Goal: Information Seeking & Learning: Learn about a topic

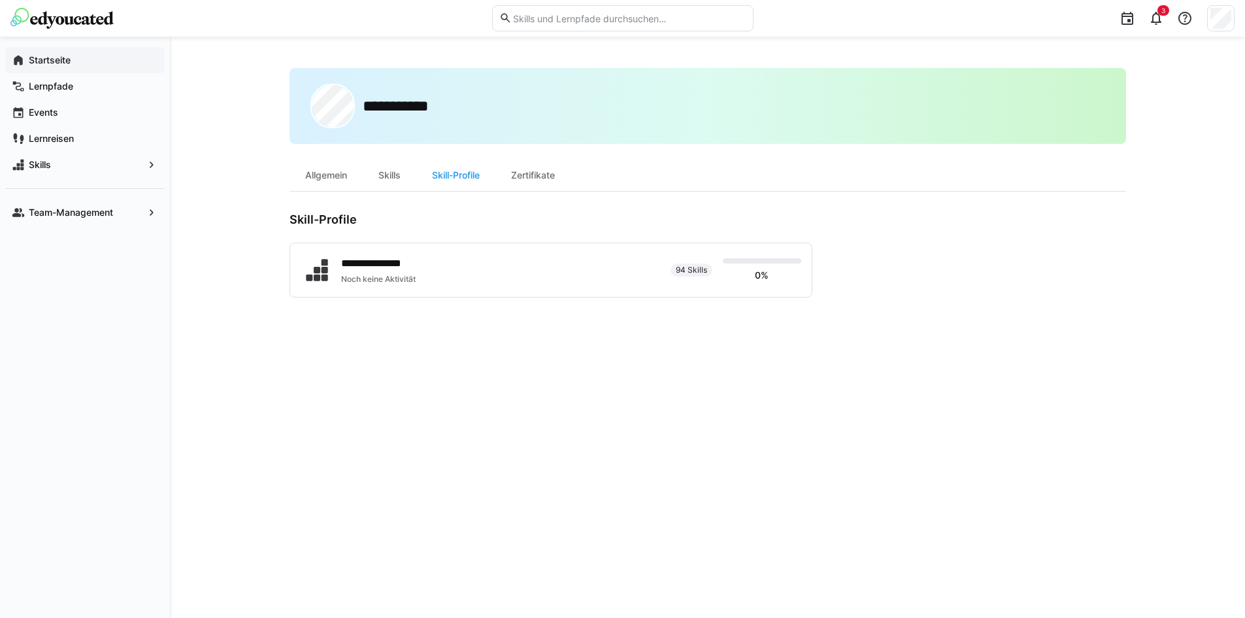
click at [0, 0] on app-navigation-label "Startseite" at bounding box center [0, 0] width 0 height 0
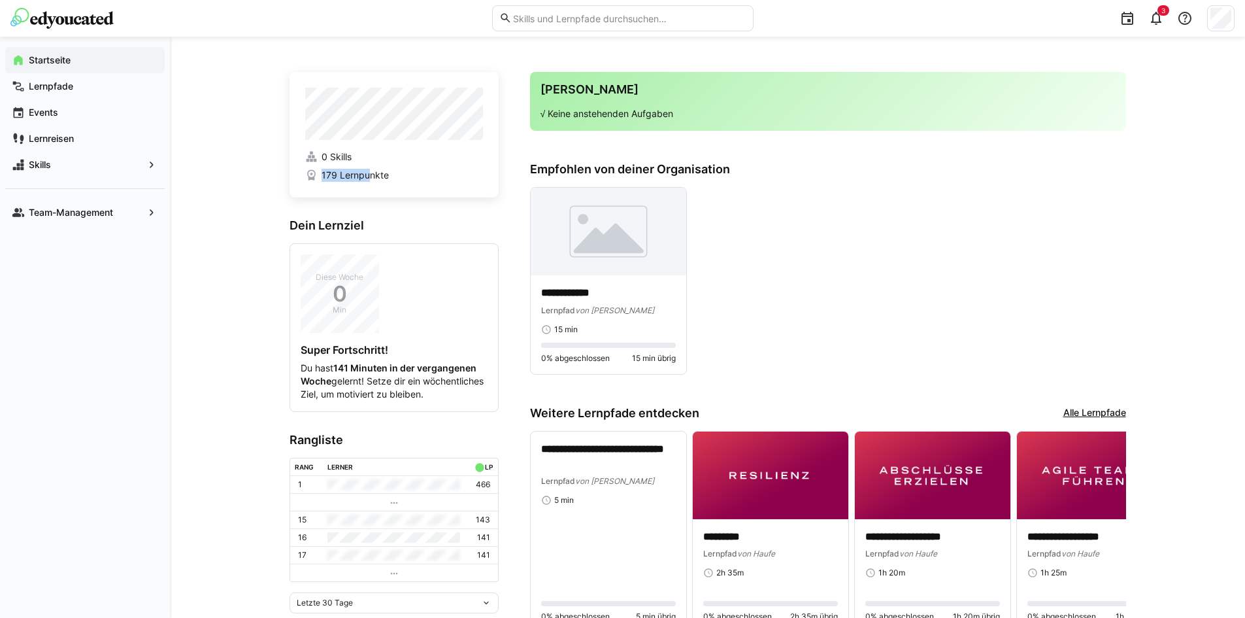
drag, startPoint x: 317, startPoint y: 173, endPoint x: 372, endPoint y: 179, distance: 55.2
click at [368, 179] on span "179 Lernpunkte" at bounding box center [394, 175] width 178 height 13
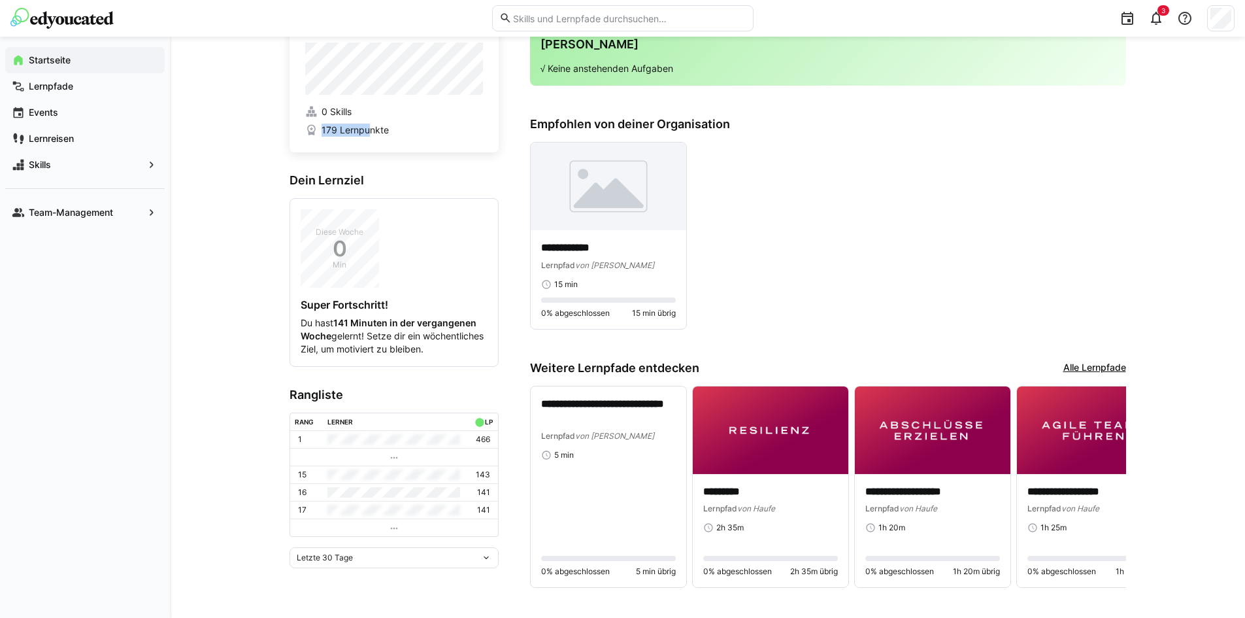
scroll to position [63, 0]
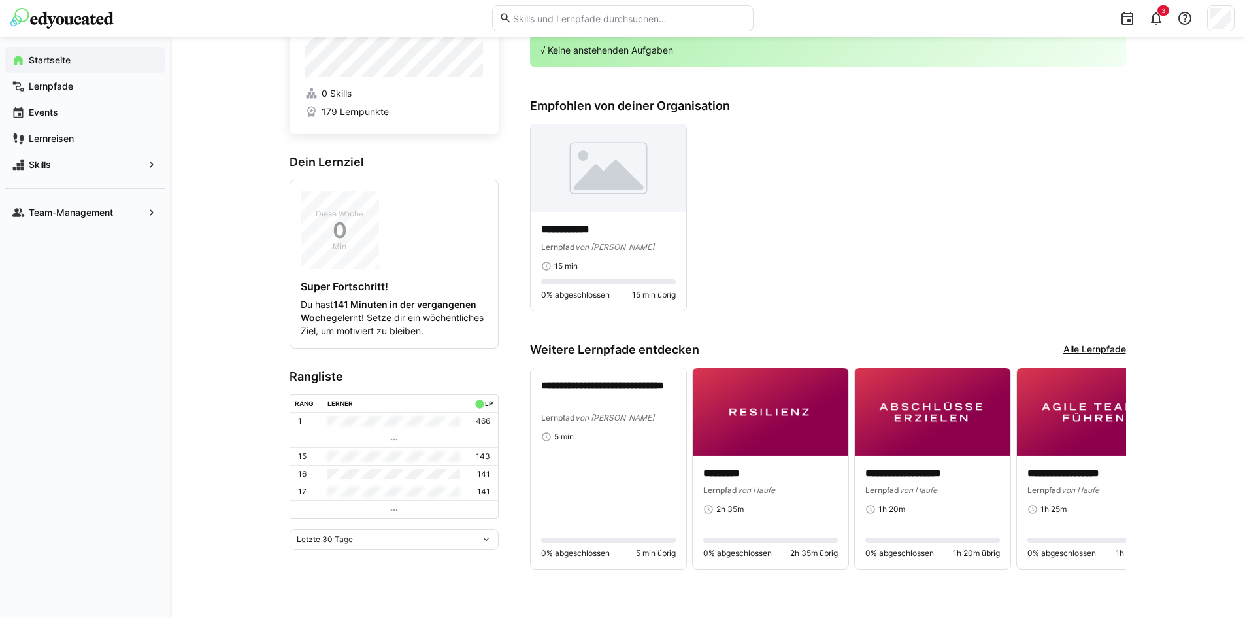
click at [336, 482] on tr "16 141" at bounding box center [394, 474] width 208 height 18
click at [1082, 344] on link "Alle Lernpfade" at bounding box center [1095, 350] width 63 height 14
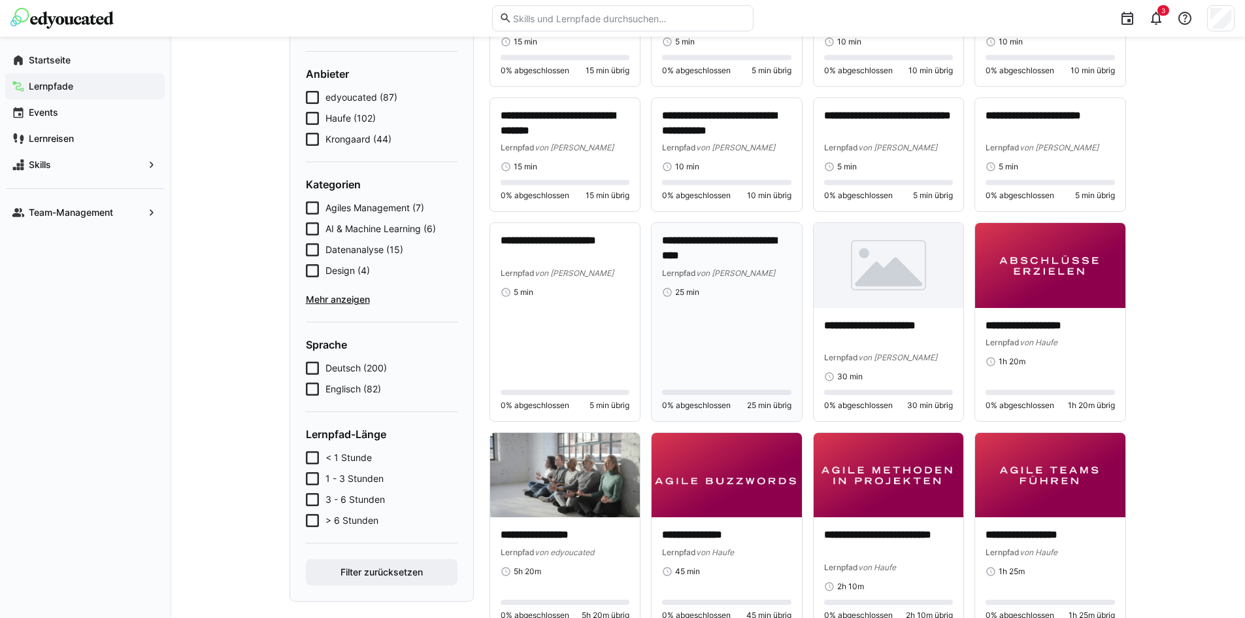
scroll to position [175, 0]
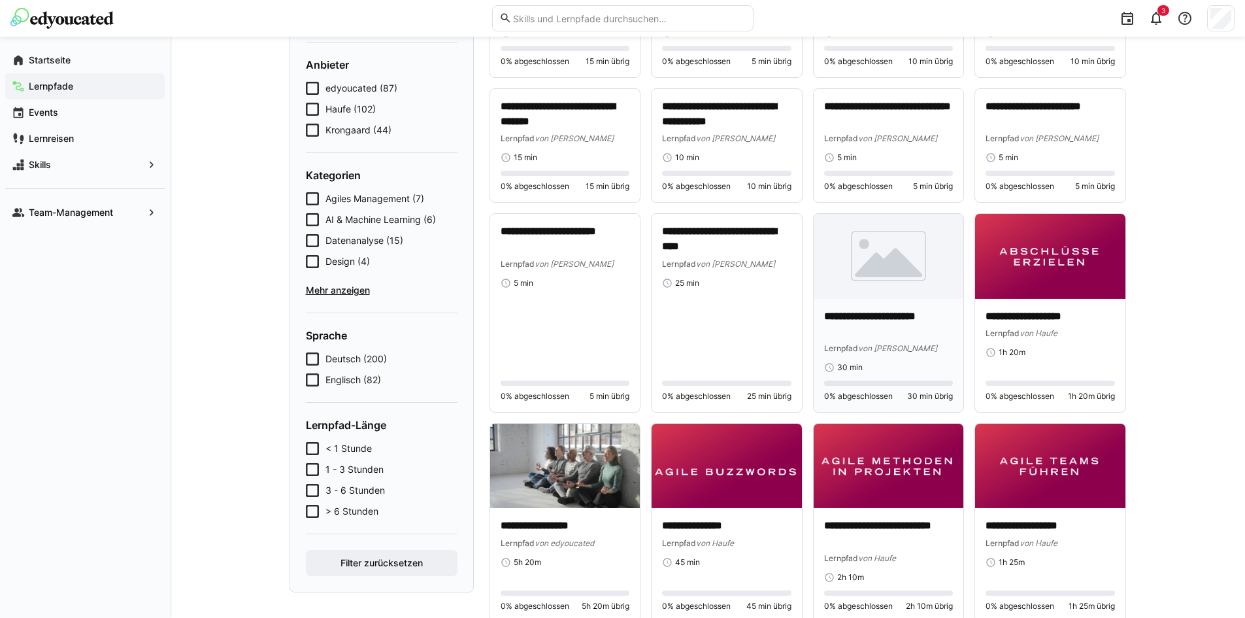
click at [823, 234] on img at bounding box center [889, 256] width 150 height 84
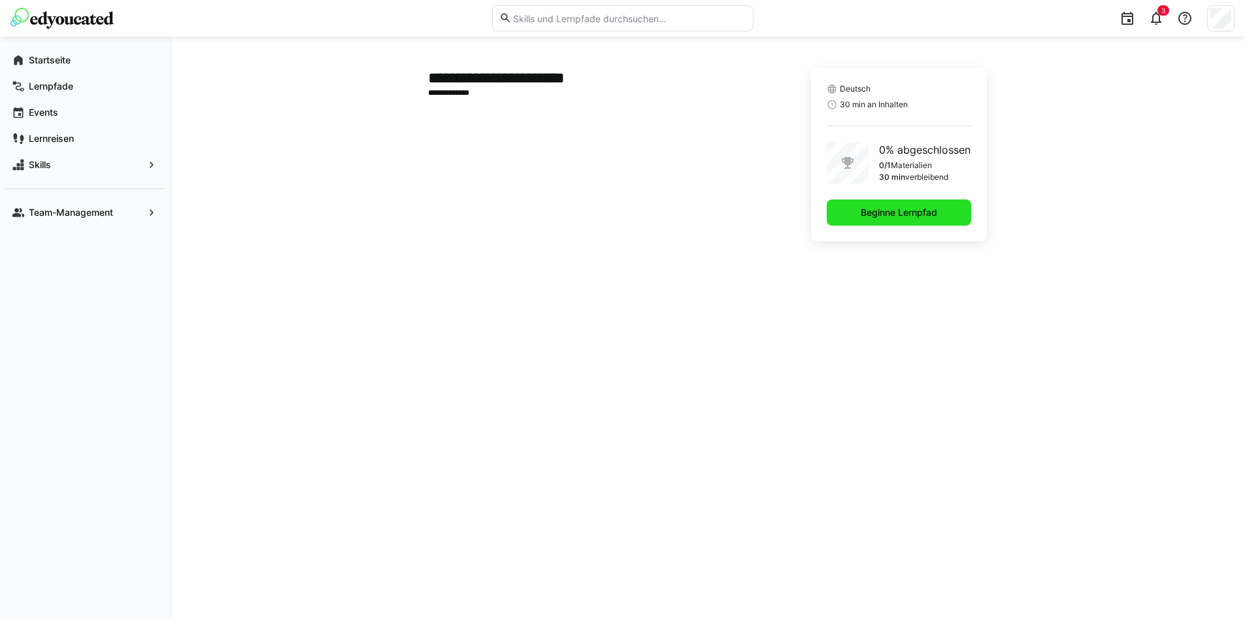
click at [896, 217] on span "Beginne Lernpfad" at bounding box center [899, 212] width 80 height 13
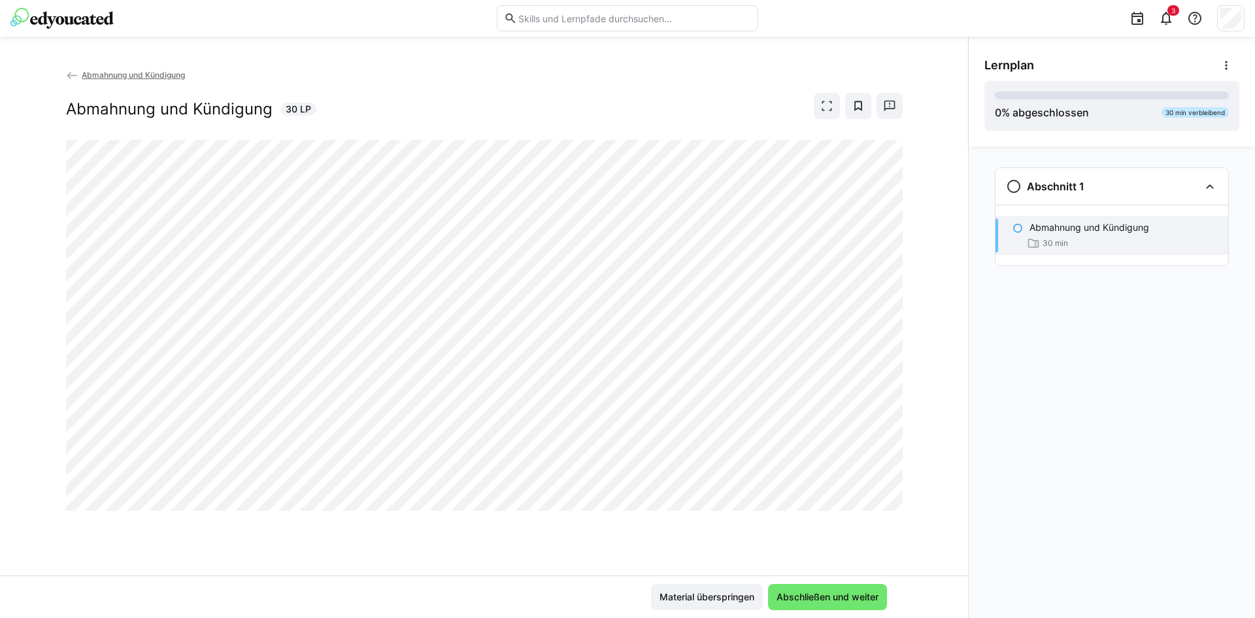
click at [165, 73] on span "Abmahnung und Kündigung" at bounding box center [133, 75] width 103 height 10
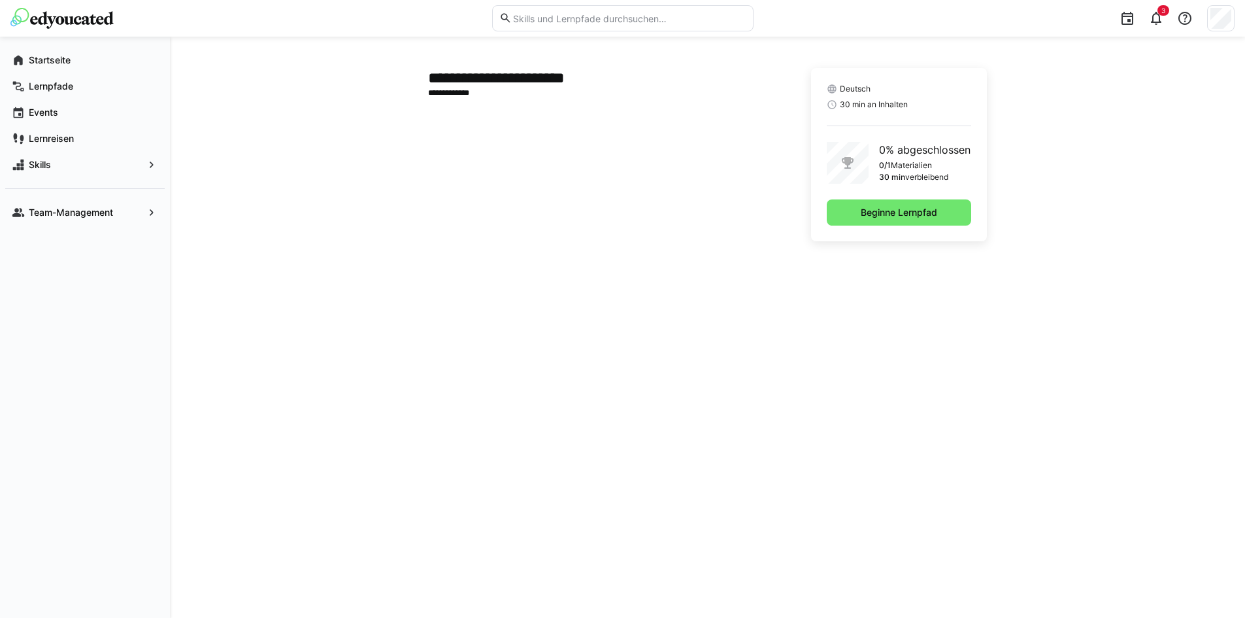
click at [67, 24] on img at bounding box center [61, 18] width 103 height 21
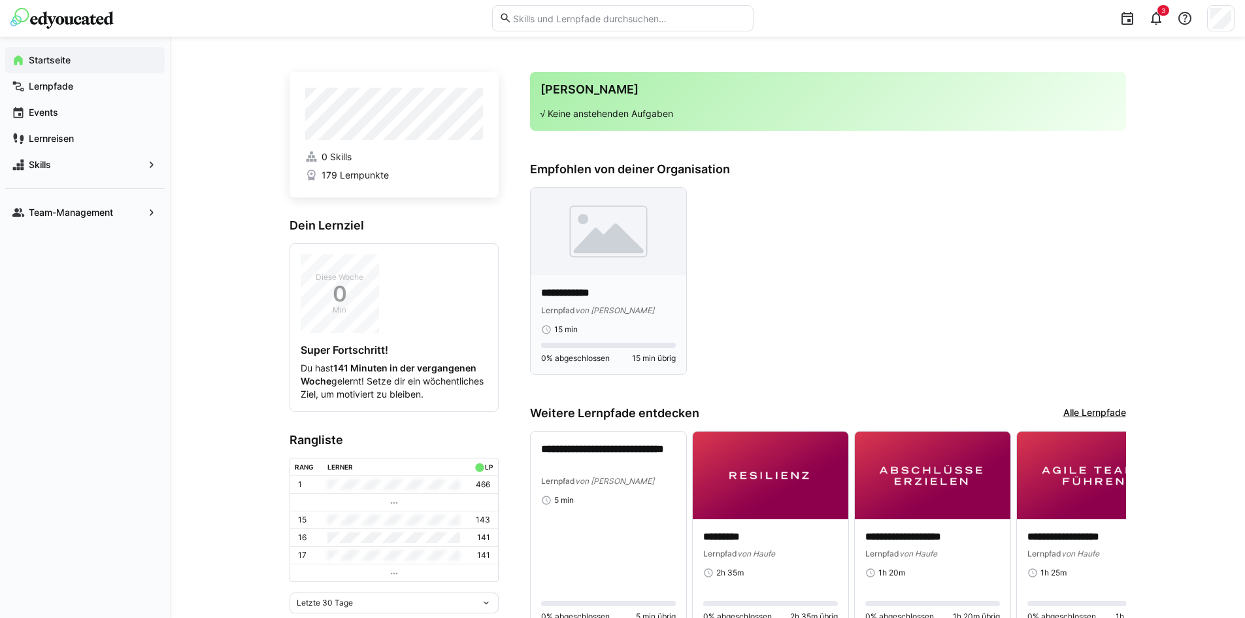
click at [604, 205] on img at bounding box center [609, 232] width 156 height 88
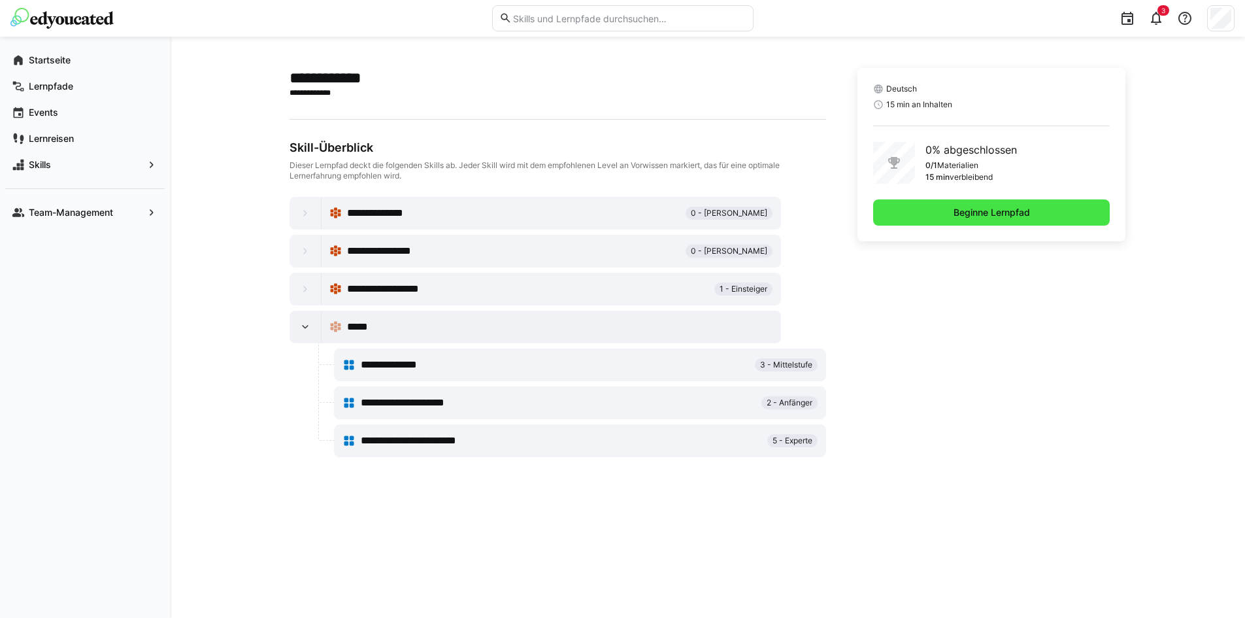
click at [981, 199] on span "Beginne Lernpfad" at bounding box center [991, 212] width 237 height 26
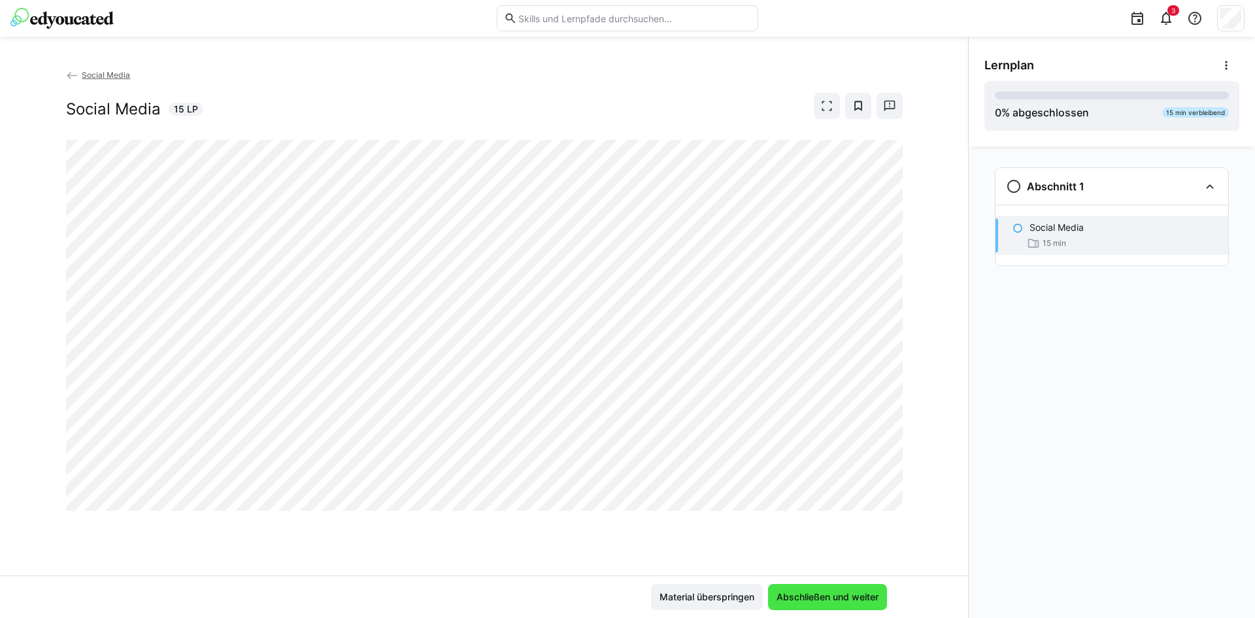
click at [858, 603] on span "Abschließen und weiter" at bounding box center [828, 596] width 106 height 13
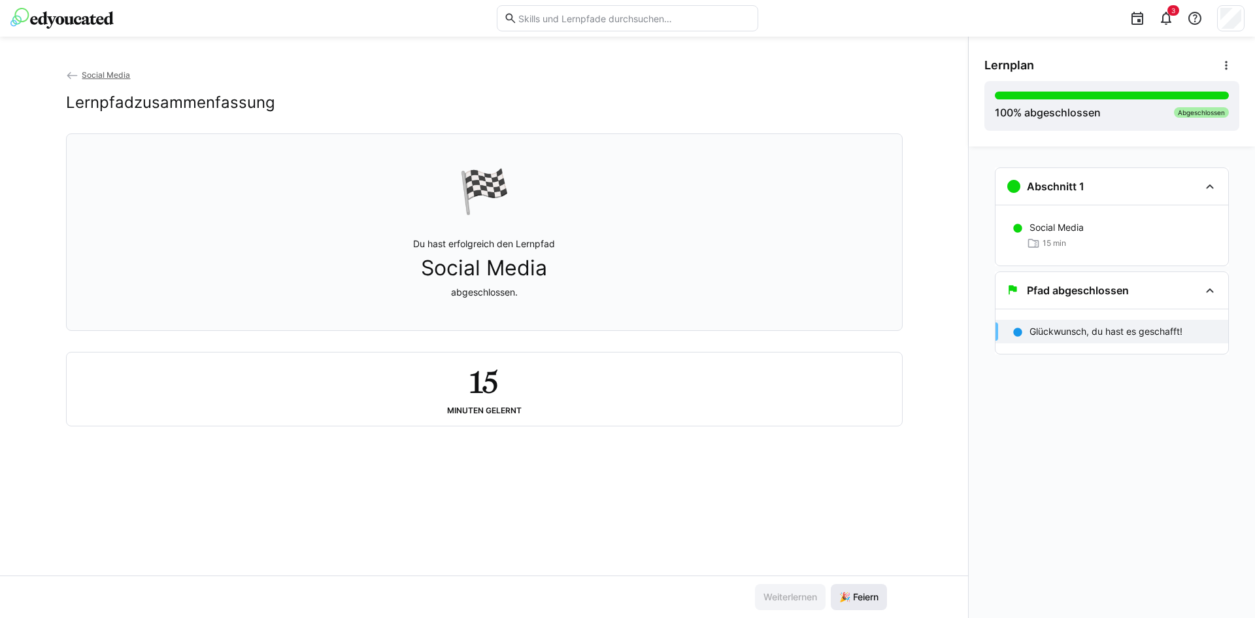
click at [858, 590] on span "🎉 Feiern" at bounding box center [859, 597] width 56 height 26
click at [64, 21] on img at bounding box center [61, 18] width 103 height 21
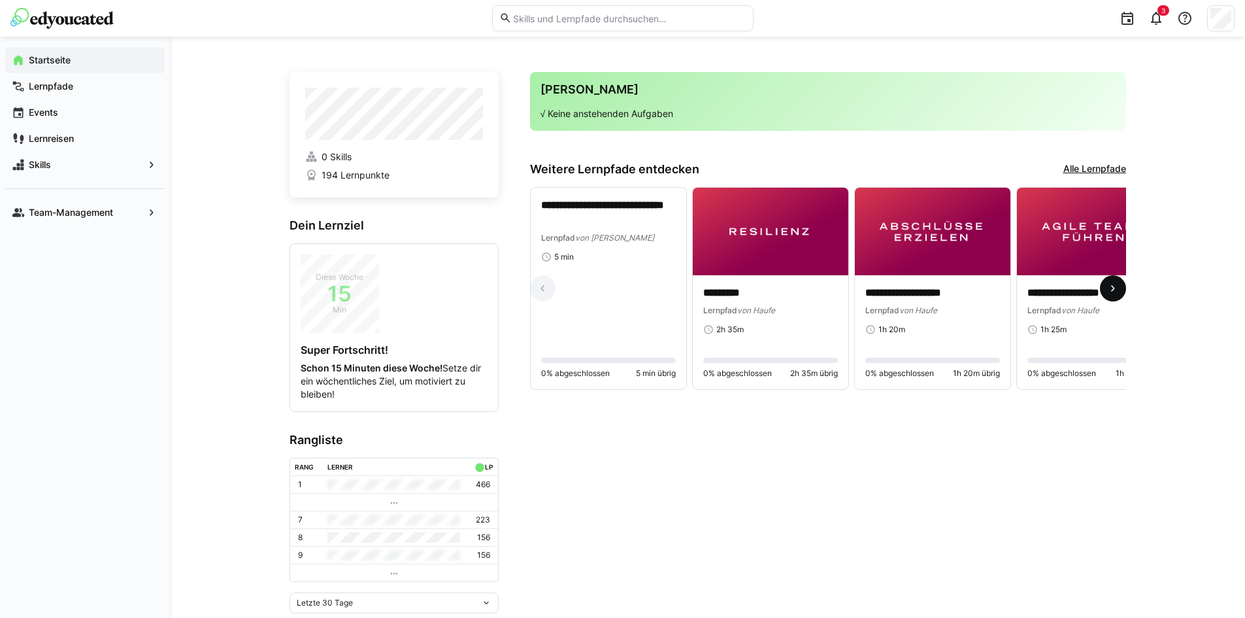
click at [1116, 290] on eds-icon at bounding box center [1113, 288] width 13 height 13
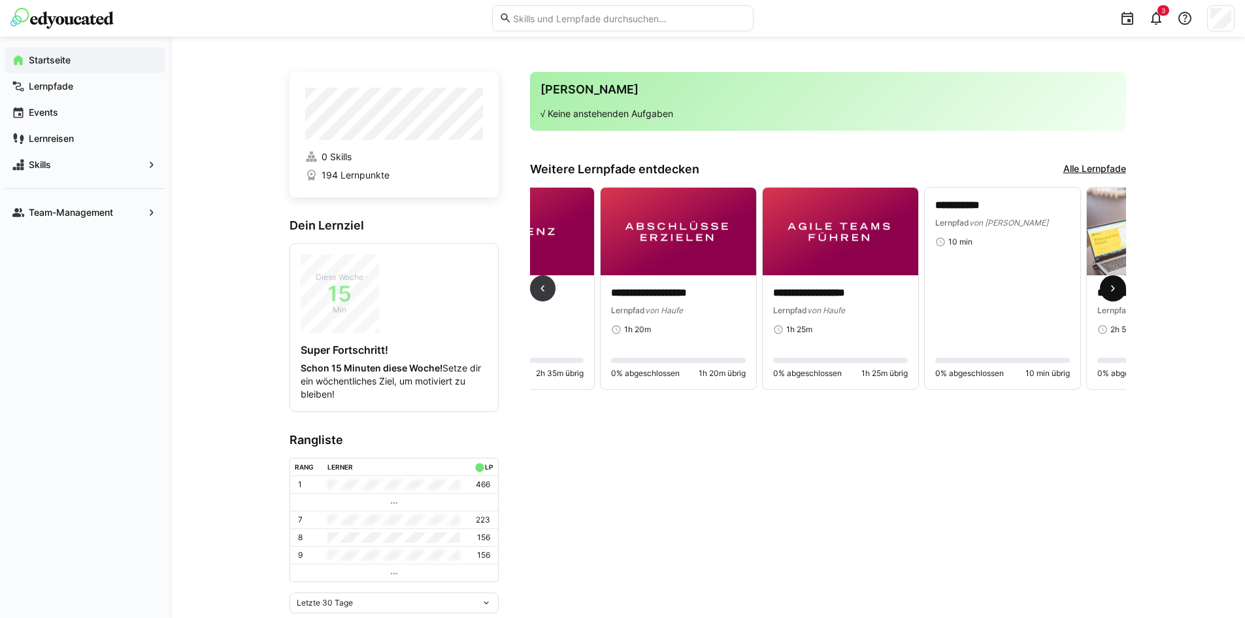
scroll to position [0, 486]
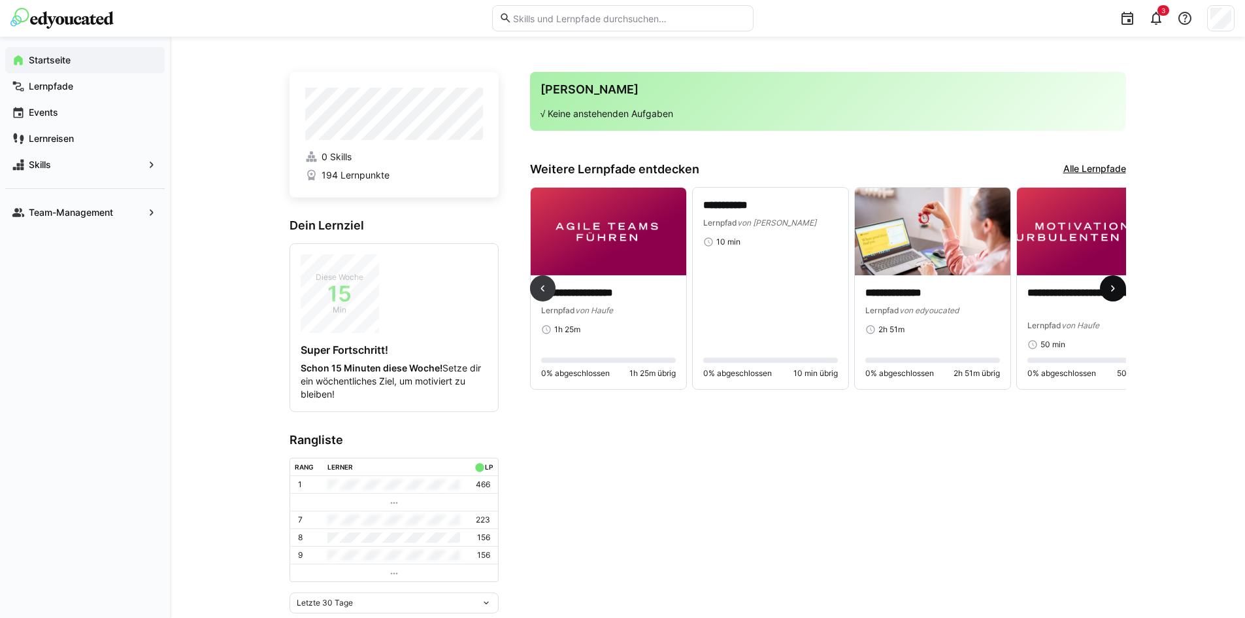
click at [1120, 293] on span at bounding box center [1113, 288] width 26 height 26
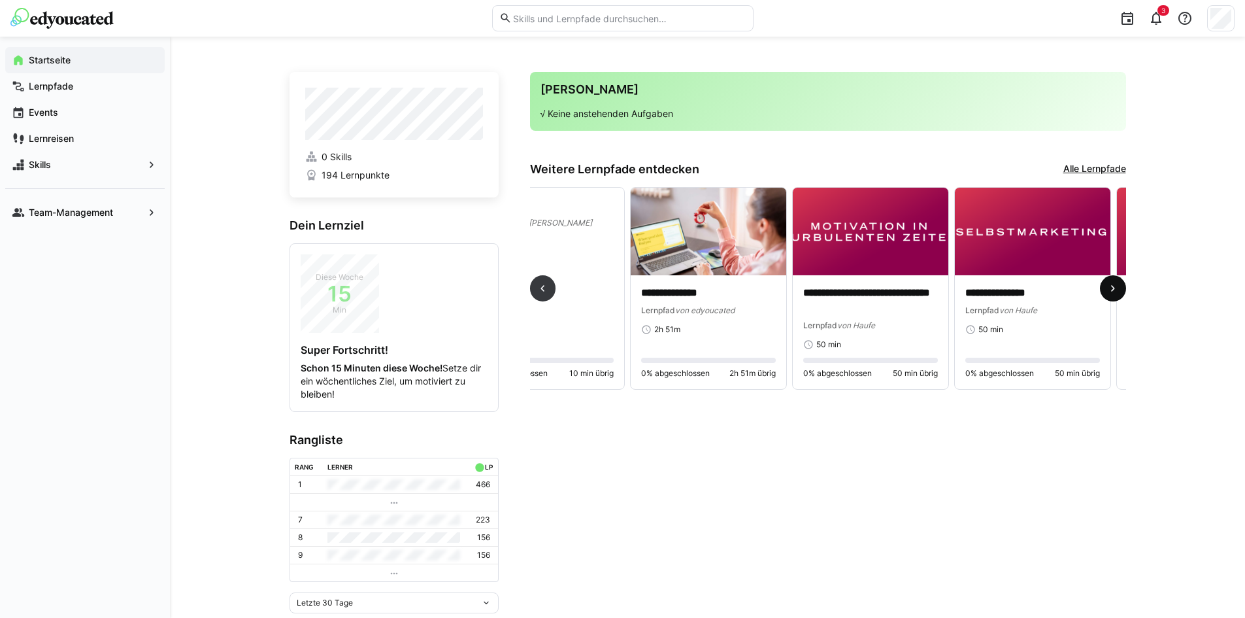
scroll to position [0, 973]
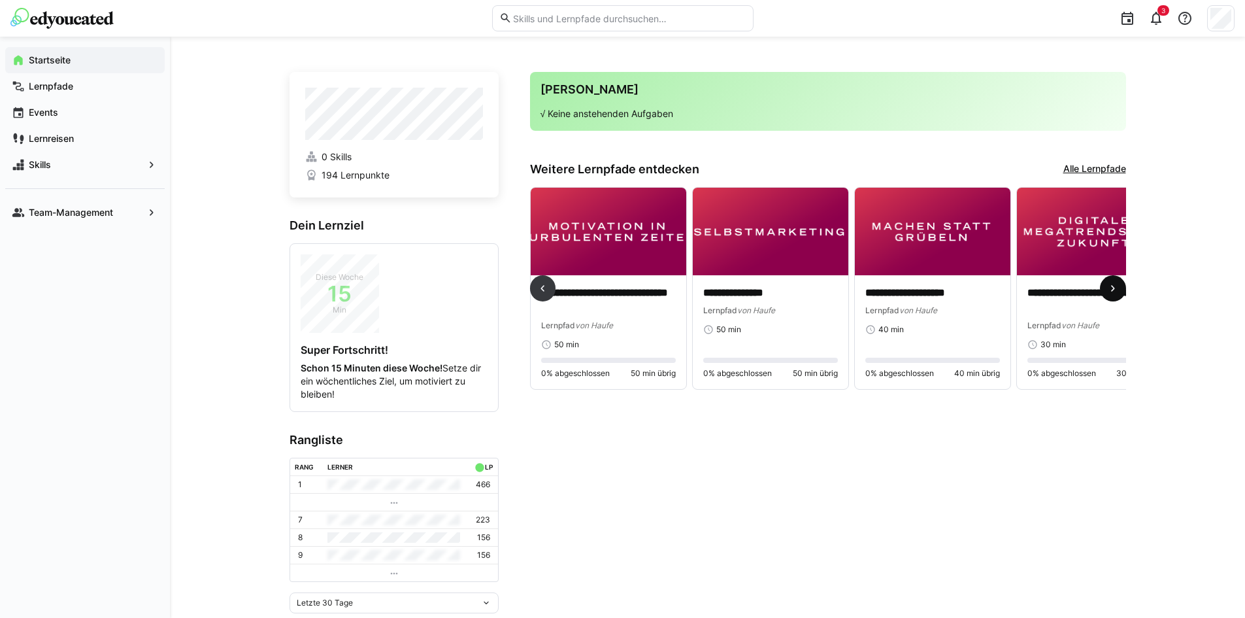
click at [1107, 295] on eds-icon at bounding box center [1113, 288] width 13 height 13
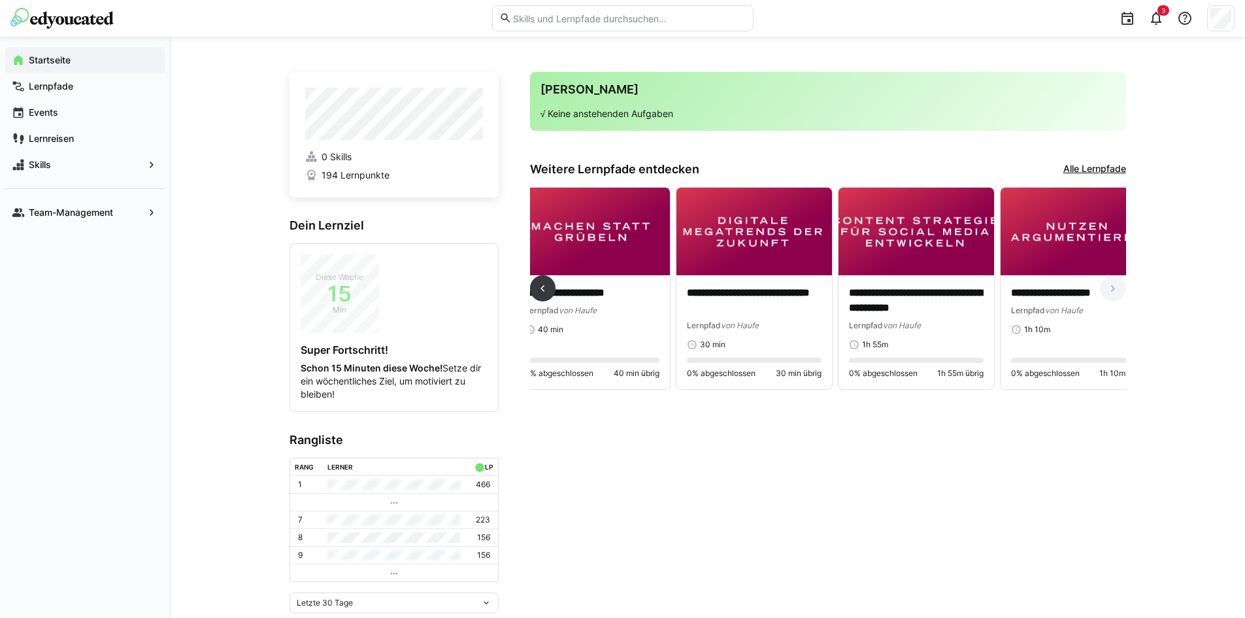
scroll to position [0, 1344]
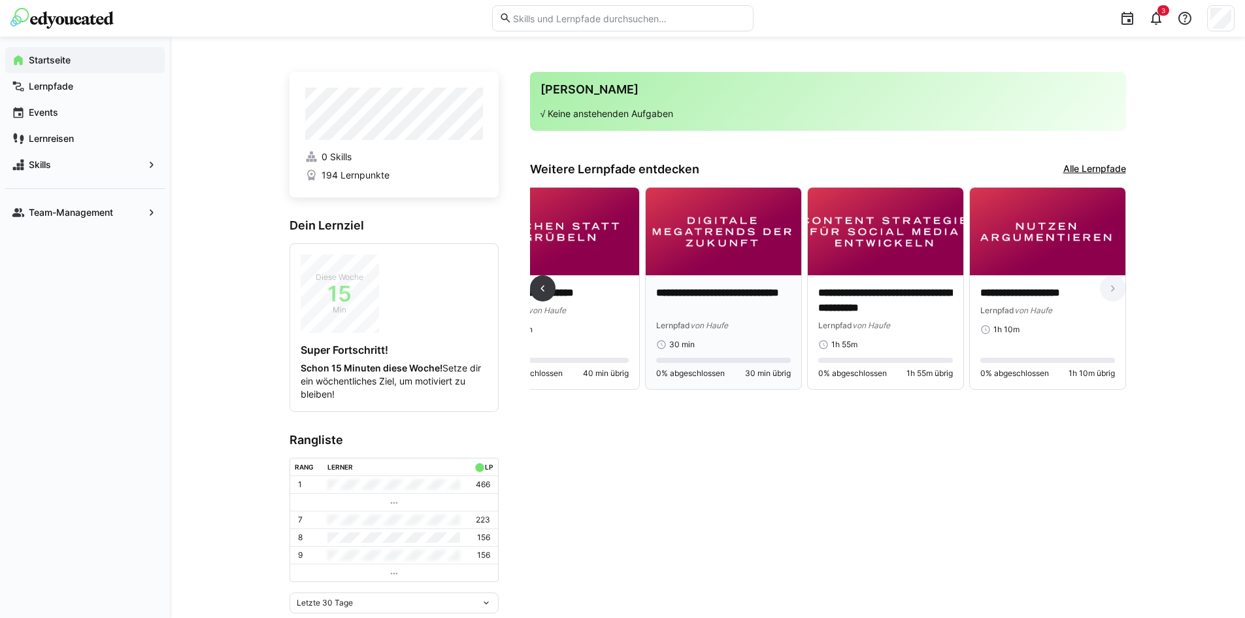
click at [773, 250] on img at bounding box center [724, 232] width 156 height 88
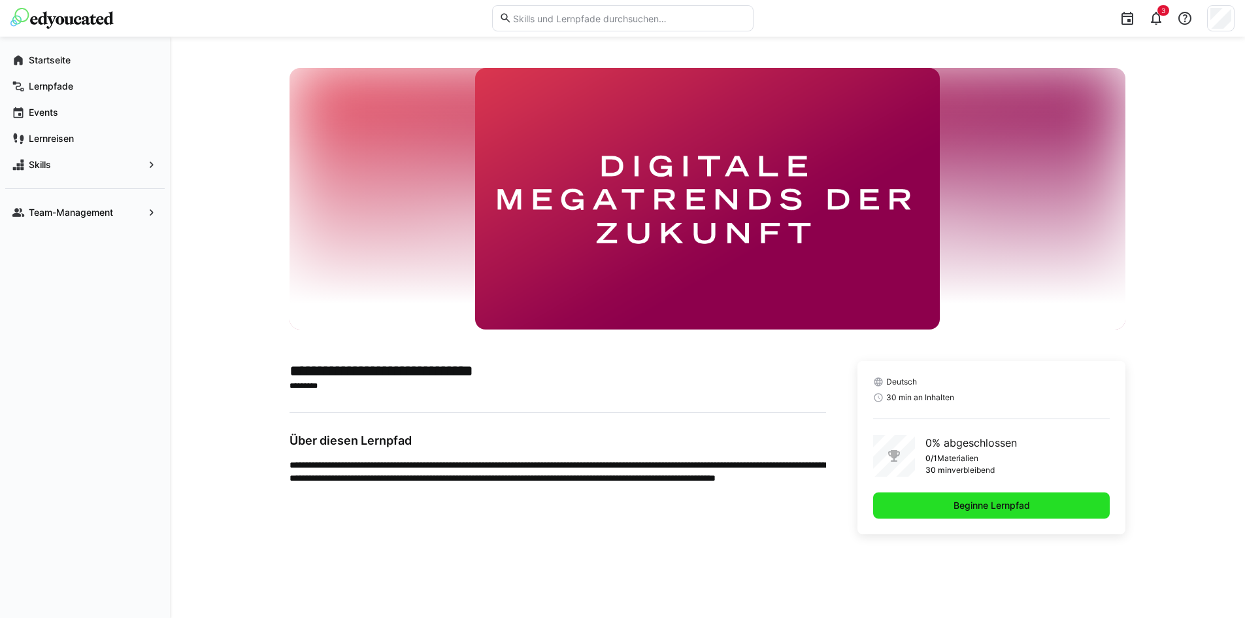
click at [1022, 503] on span "Beginne Lernpfad" at bounding box center [992, 505] width 80 height 13
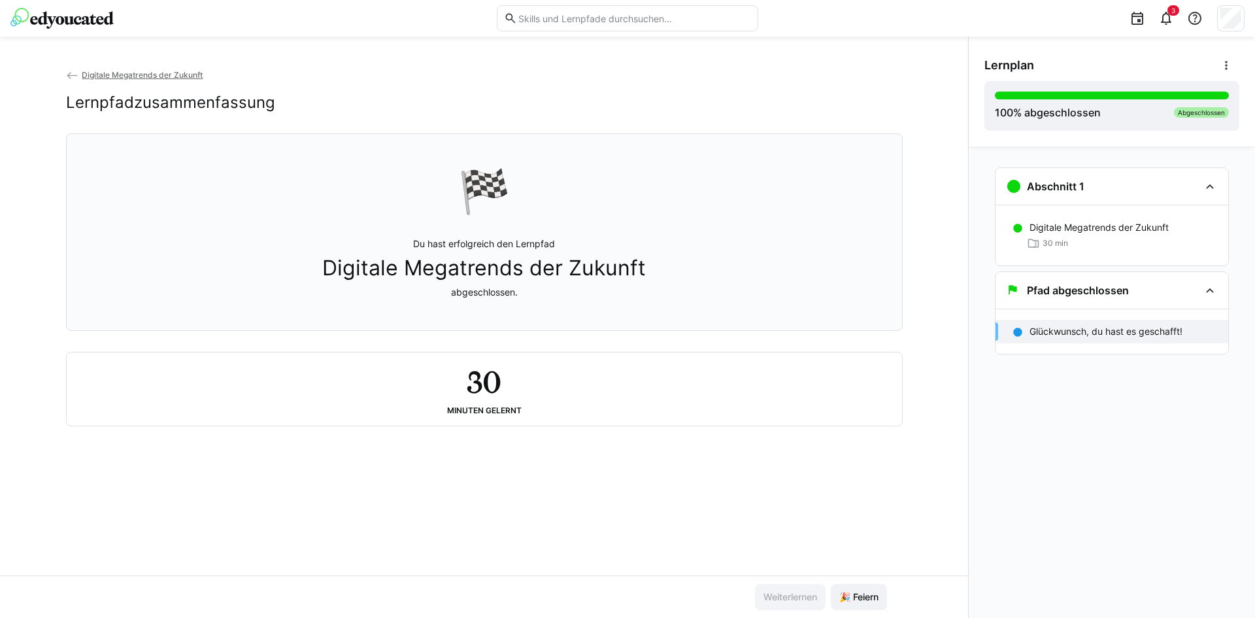
click at [54, 20] on img at bounding box center [61, 18] width 103 height 21
